Goal: Task Accomplishment & Management: Use online tool/utility

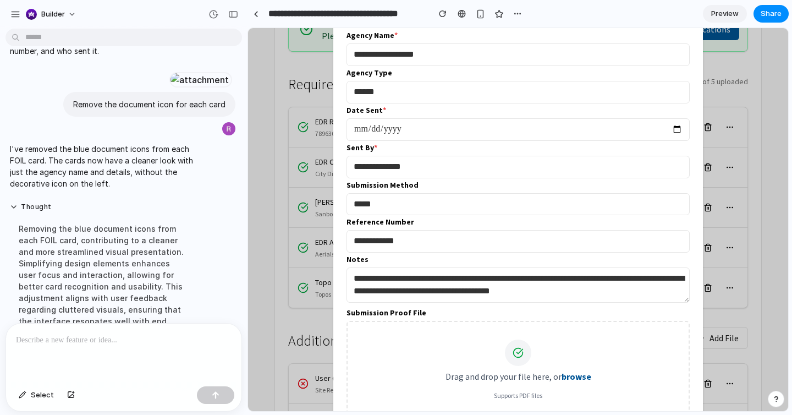
scroll to position [206, 0]
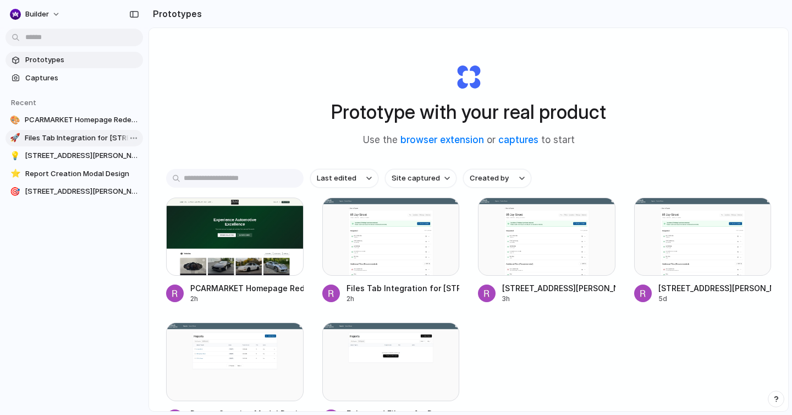
click at [90, 135] on span "Files Tab Integration for [STREET_ADDRESS][PERSON_NAME]" at bounding box center [82, 138] width 114 height 11
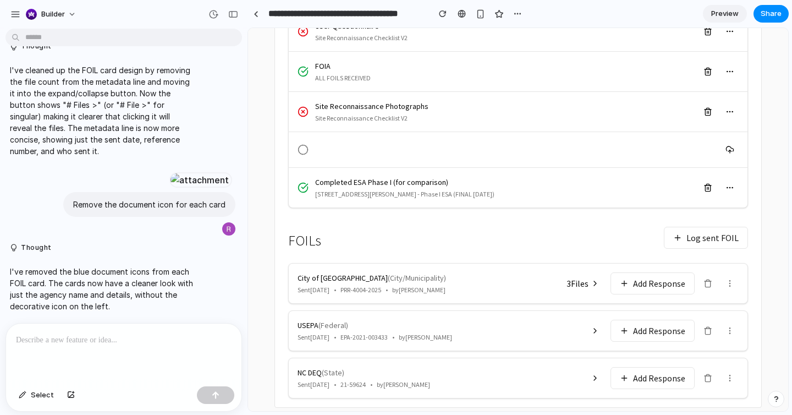
scroll to position [570, 0]
click at [725, 279] on icon at bounding box center [729, 283] width 9 height 9
click at [167, 346] on div at bounding box center [123, 352] width 235 height 58
click at [729, 279] on icon at bounding box center [729, 283] width 9 height 9
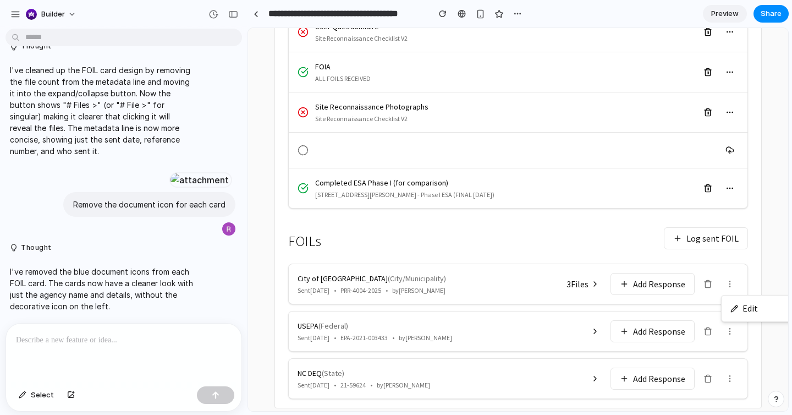
click at [730, 305] on icon at bounding box center [734, 309] width 8 height 8
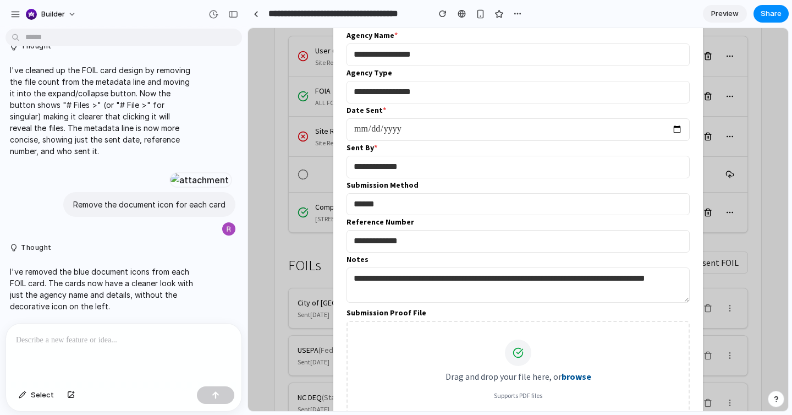
scroll to position [556, 0]
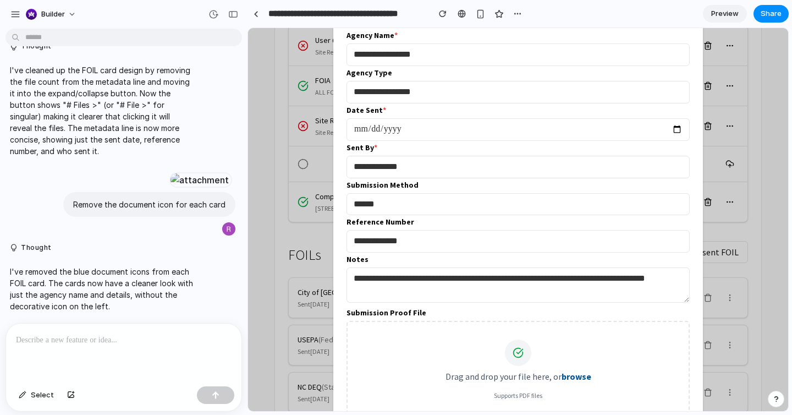
click at [164, 348] on div at bounding box center [123, 352] width 235 height 58
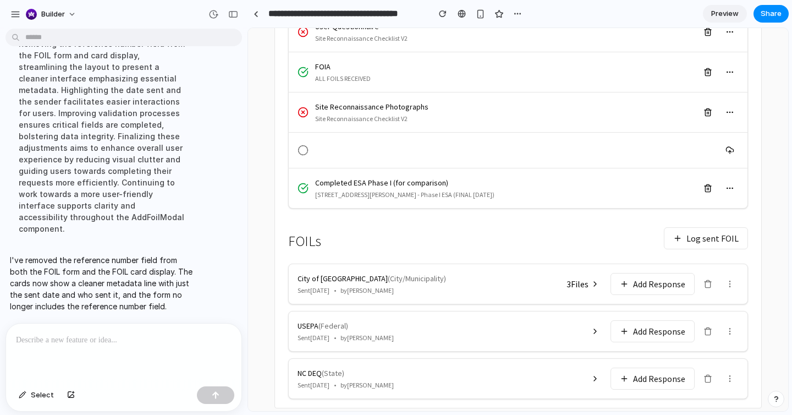
scroll to position [571, 0]
click at [708, 227] on button "Log sent FOIL" at bounding box center [706, 238] width 84 height 22
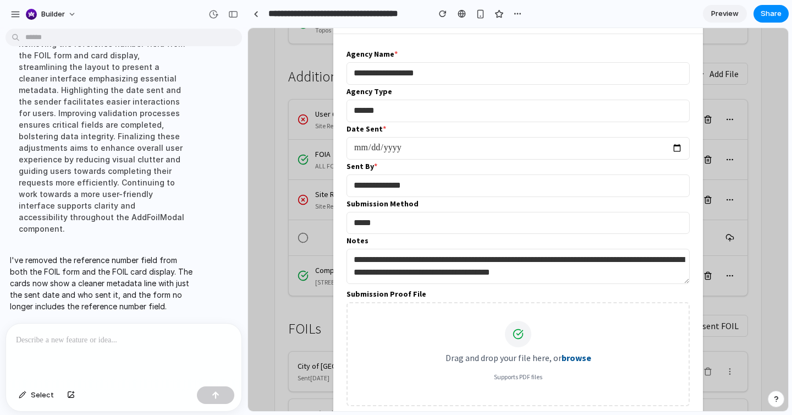
scroll to position [480, 0]
click at [642, 113] on input "******" at bounding box center [517, 111] width 343 height 23
